Goal: Consume media (video, audio): Consume media (video, audio)

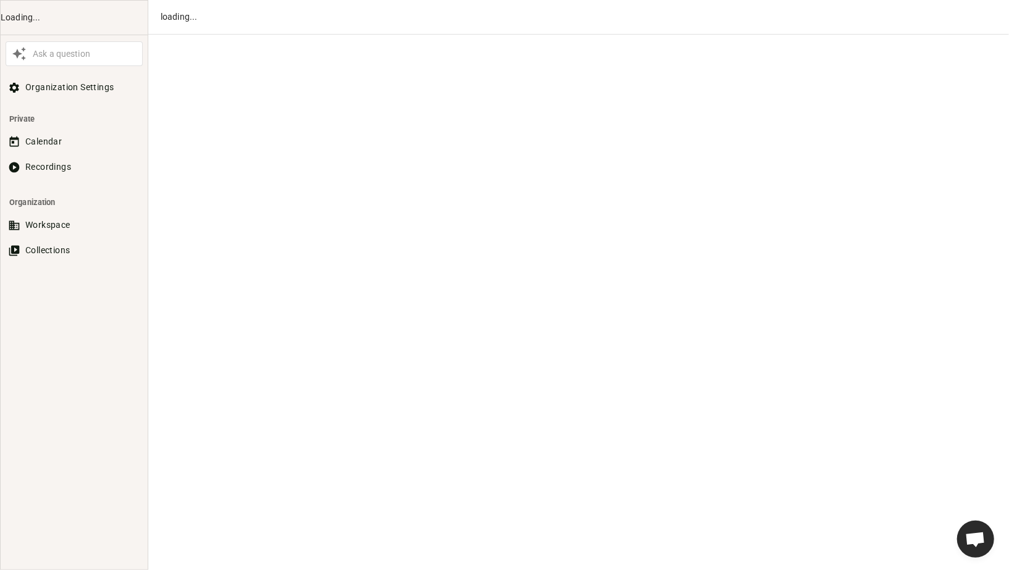
scroll to position [672, 0]
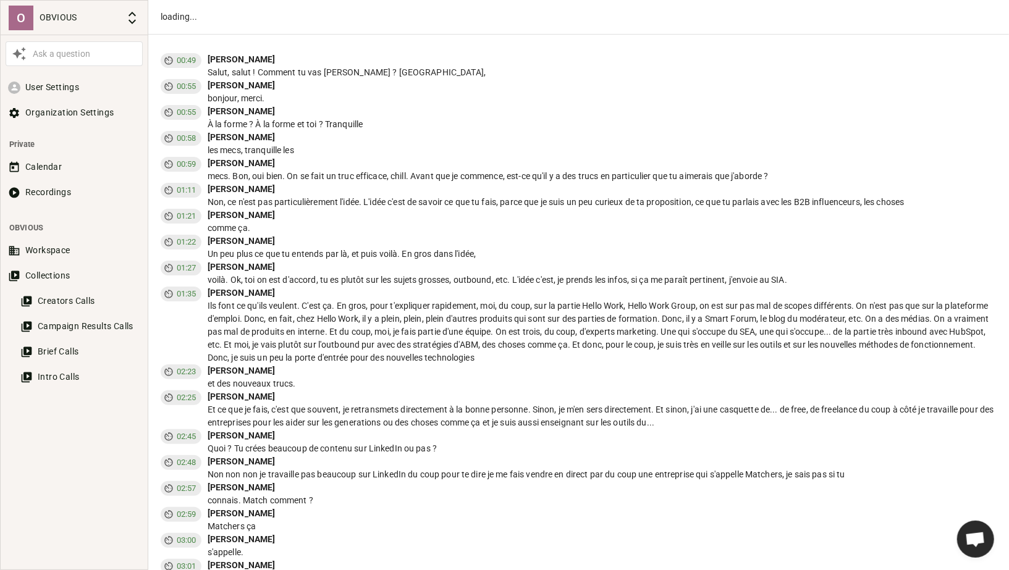
click at [35, 178] on div "Calendar Recordings" at bounding box center [74, 181] width 147 height 51
click at [24, 200] on button "Recordings" at bounding box center [74, 192] width 137 height 23
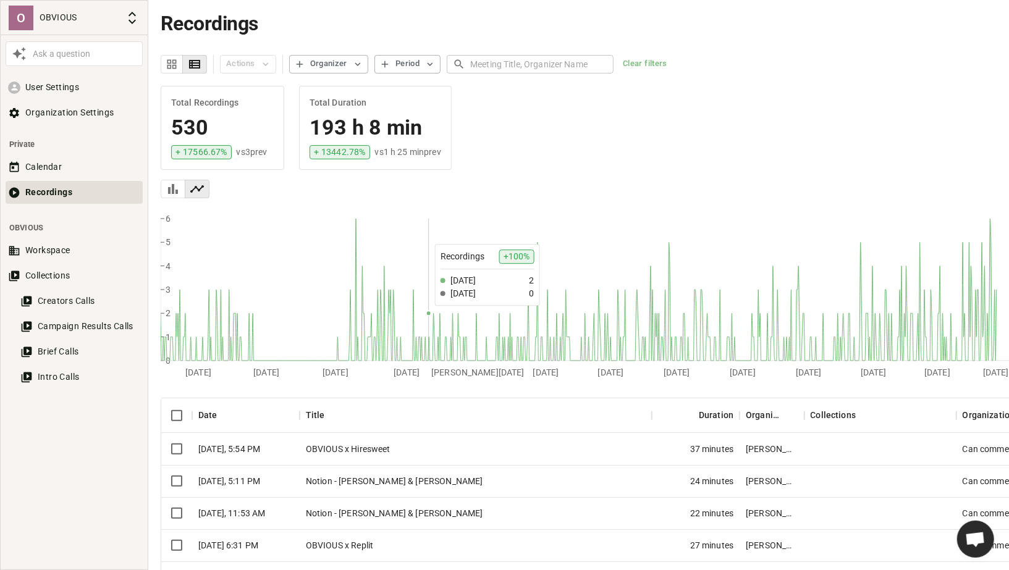
scroll to position [178, 0]
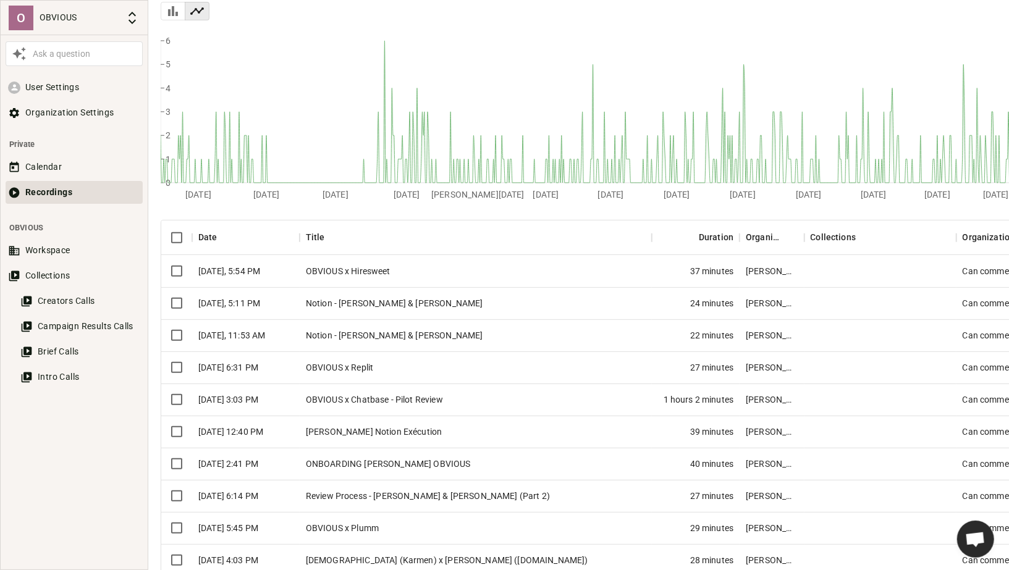
click at [384, 271] on div "OBVIOUS x Hiresweet" at bounding box center [476, 271] width 352 height 32
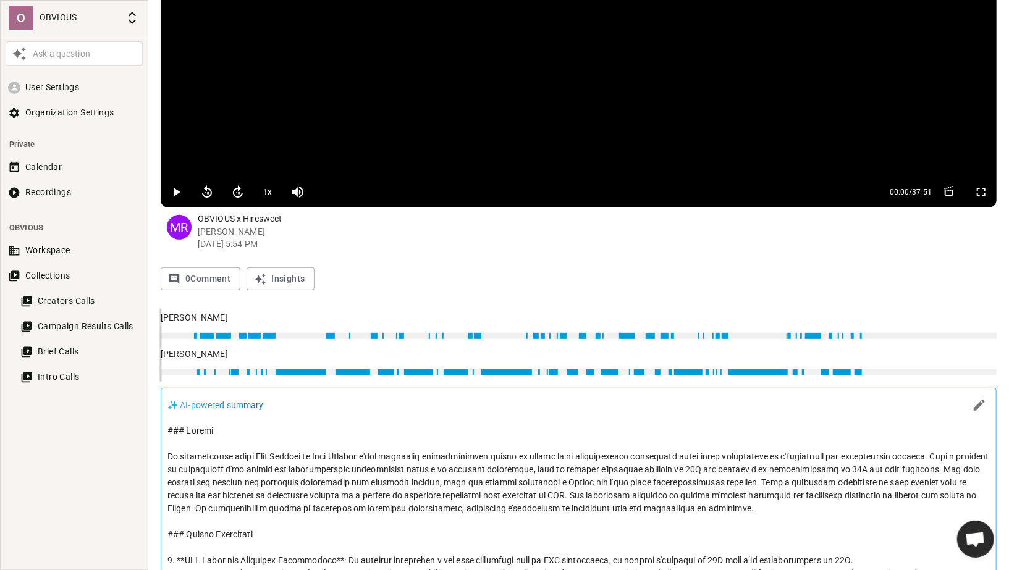
scroll to position [183, 0]
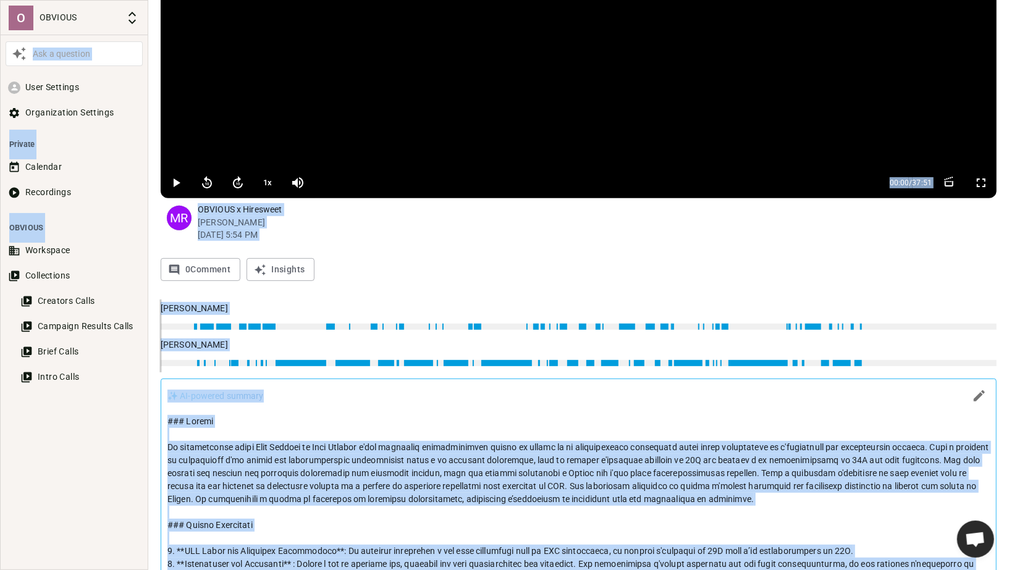
copy body "Lor i dolorsit Amet Consecte Adipiscingel Seddoeiu Tempori Utlabore Etdolorema …"
click at [43, 252] on button "Workspace" at bounding box center [74, 250] width 137 height 23
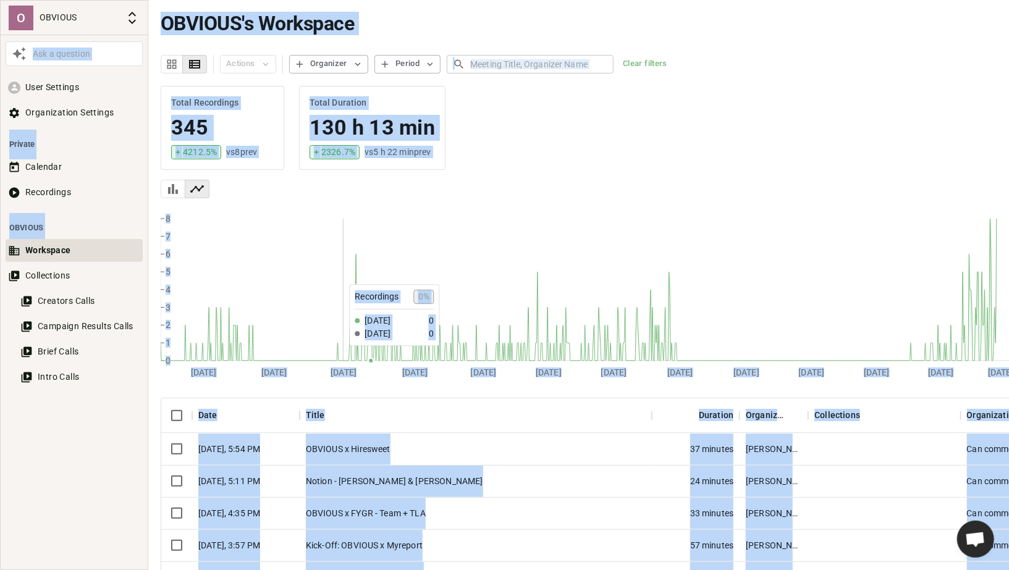
scroll to position [159, 0]
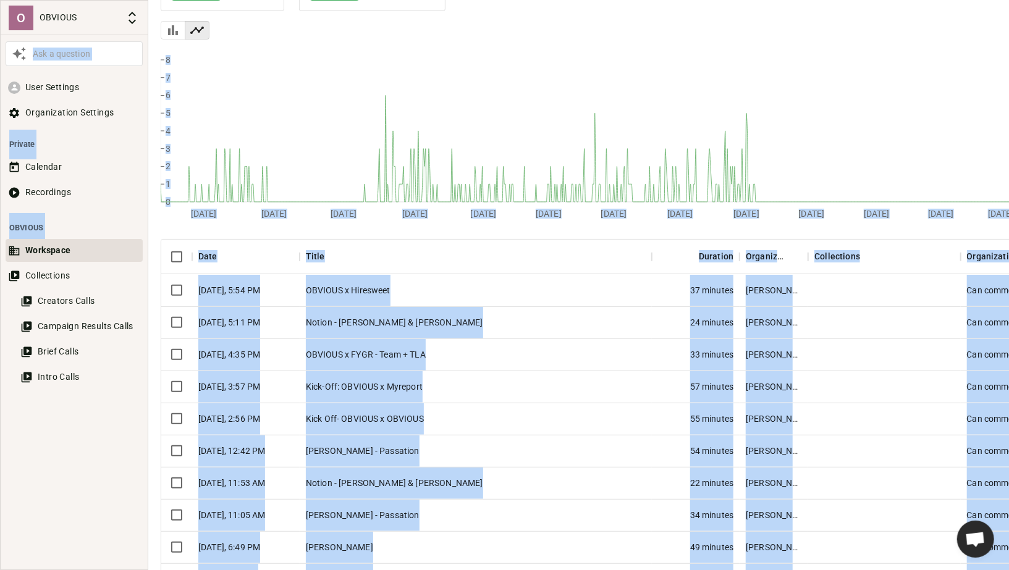
click at [435, 384] on div "Kick-Off: OBVIOUS x Myreport" at bounding box center [476, 387] width 352 height 32
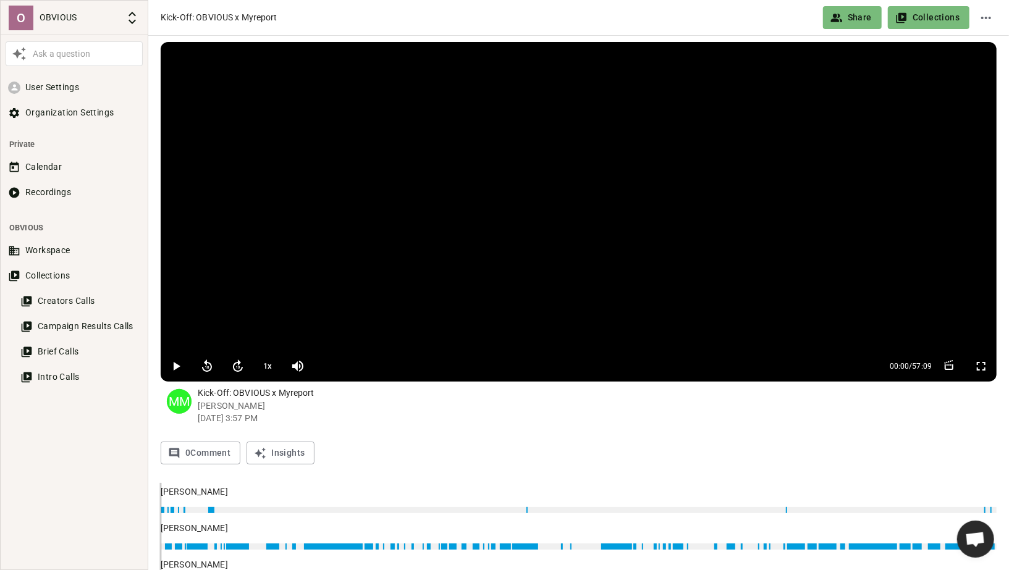
click at [176, 363] on icon "button" at bounding box center [176, 366] width 15 height 15
click at [264, 370] on button "1 x" at bounding box center [267, 366] width 23 height 25
click at [264, 370] on button "1.2 x" at bounding box center [267, 366] width 23 height 25
click at [237, 366] on icon "button" at bounding box center [237, 366] width 15 height 15
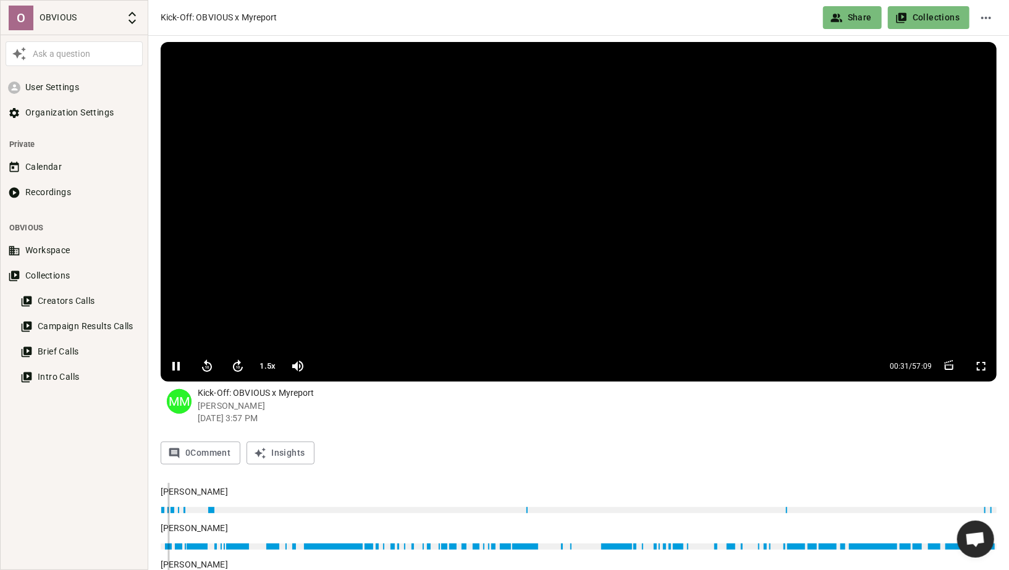
click at [237, 366] on icon "button" at bounding box center [237, 366] width 15 height 15
click at [238, 366] on icon "button" at bounding box center [238, 367] width 4 height 2
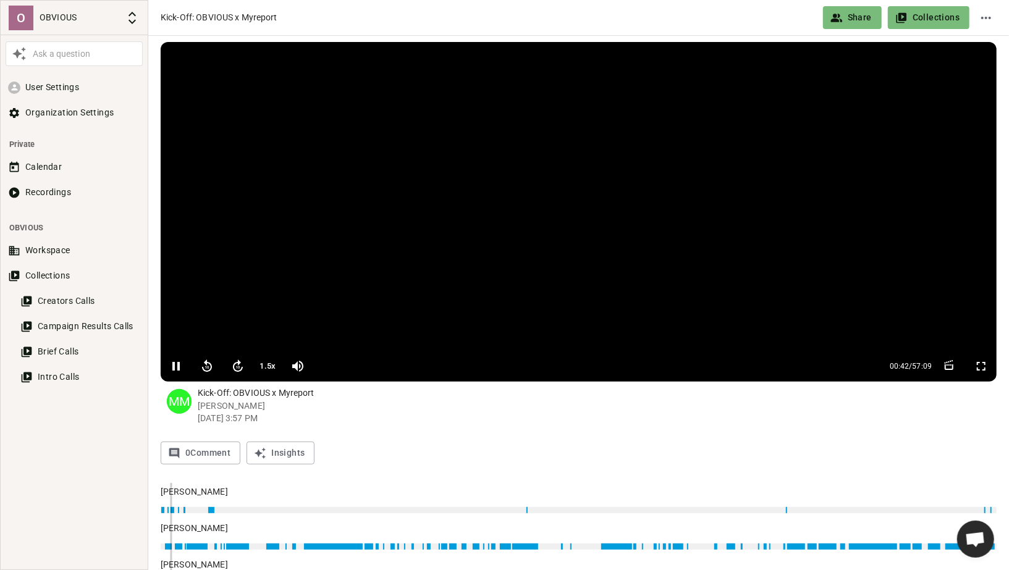
click at [238, 366] on icon "button" at bounding box center [238, 367] width 4 height 2
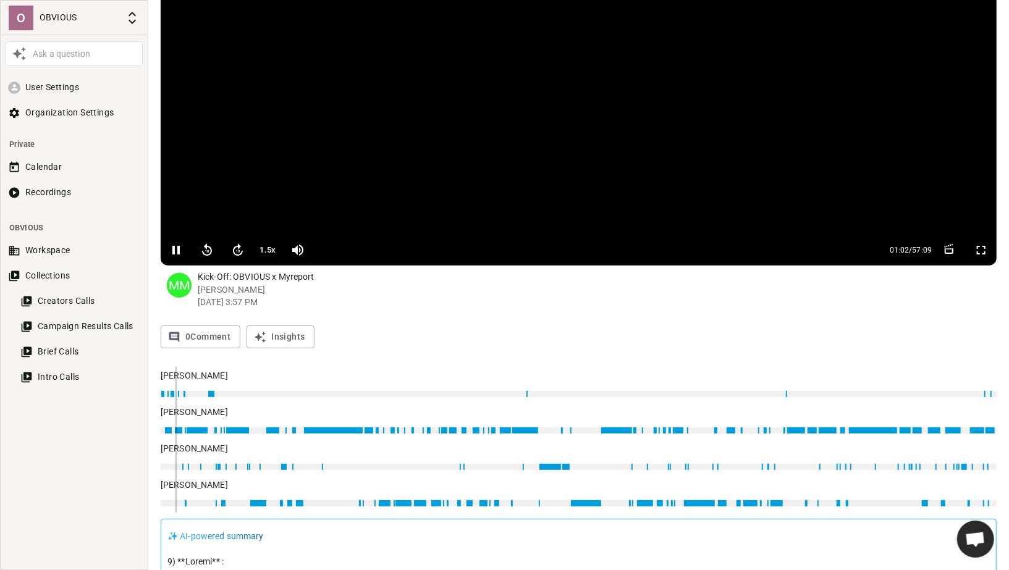
scroll to position [138, 0]
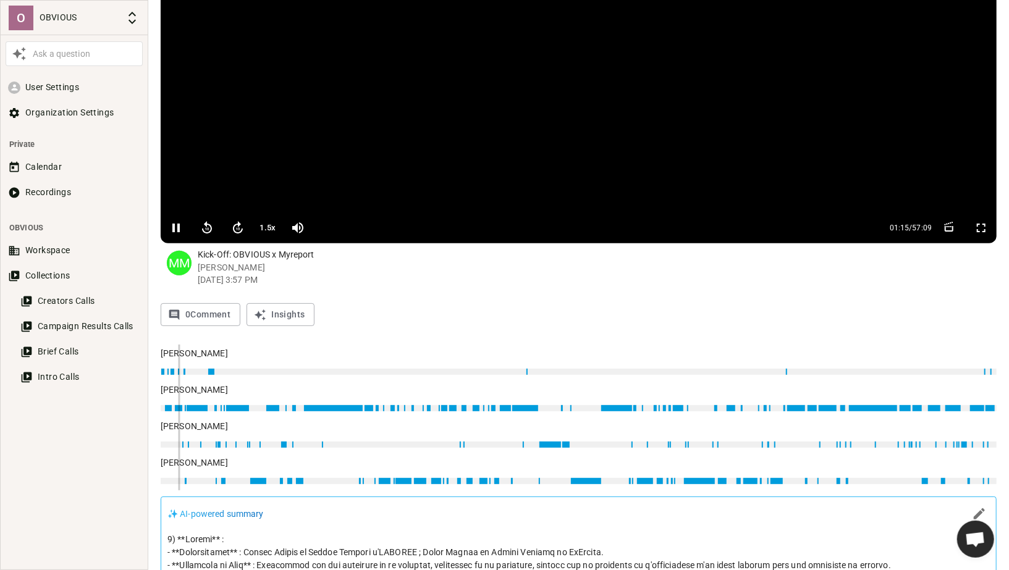
click at [235, 224] on icon "button" at bounding box center [238, 227] width 10 height 12
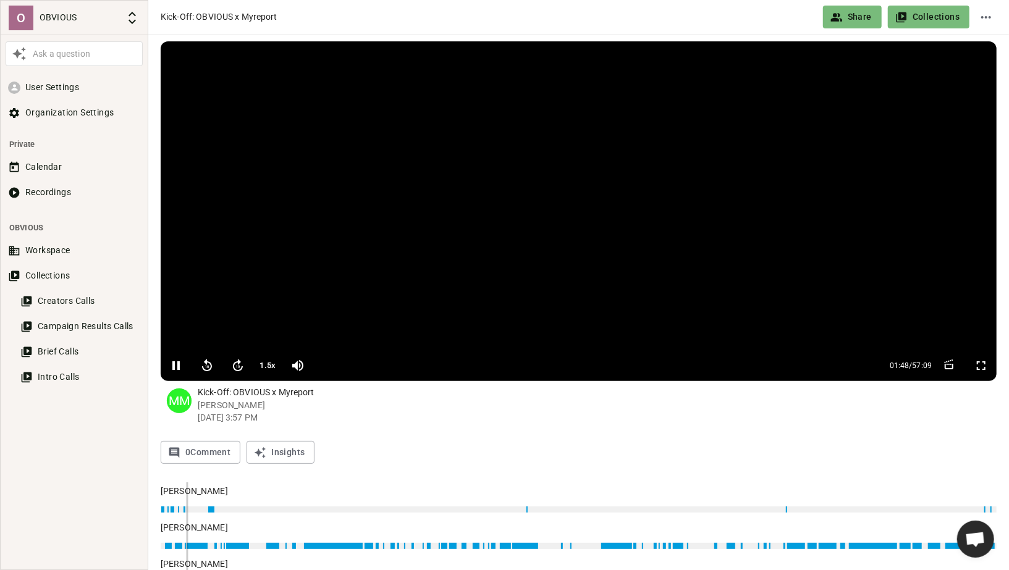
scroll to position [2, 0]
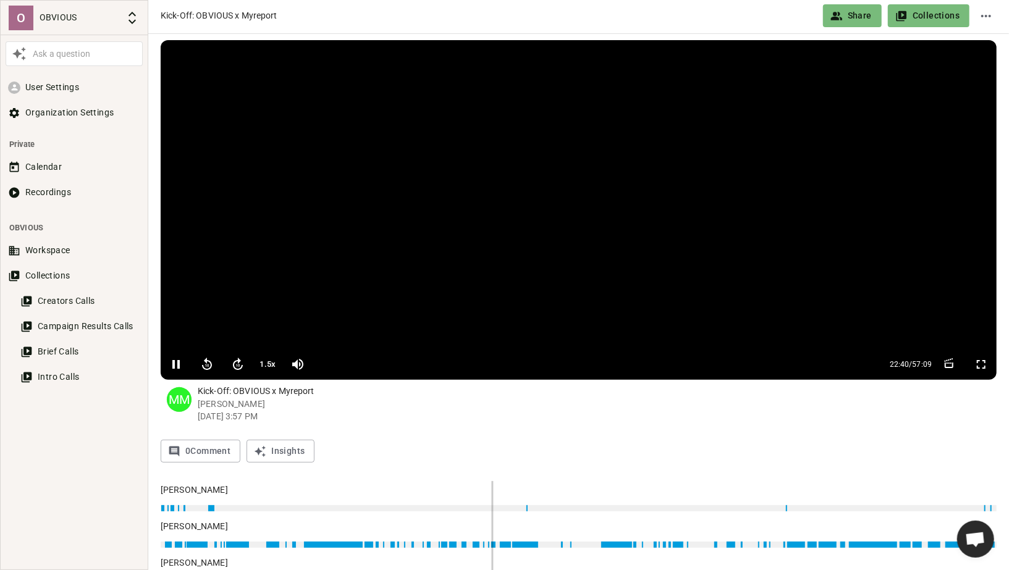
type input "1362"
click at [240, 362] on icon "button" at bounding box center [237, 364] width 15 height 15
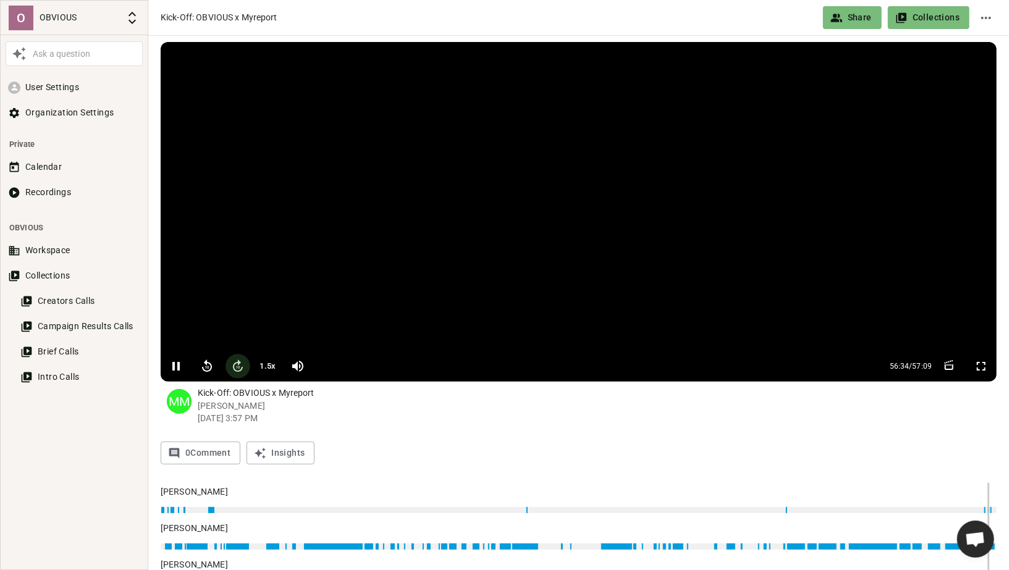
type input "3396"
